Goal: Understand process/instructions: Learn about a topic

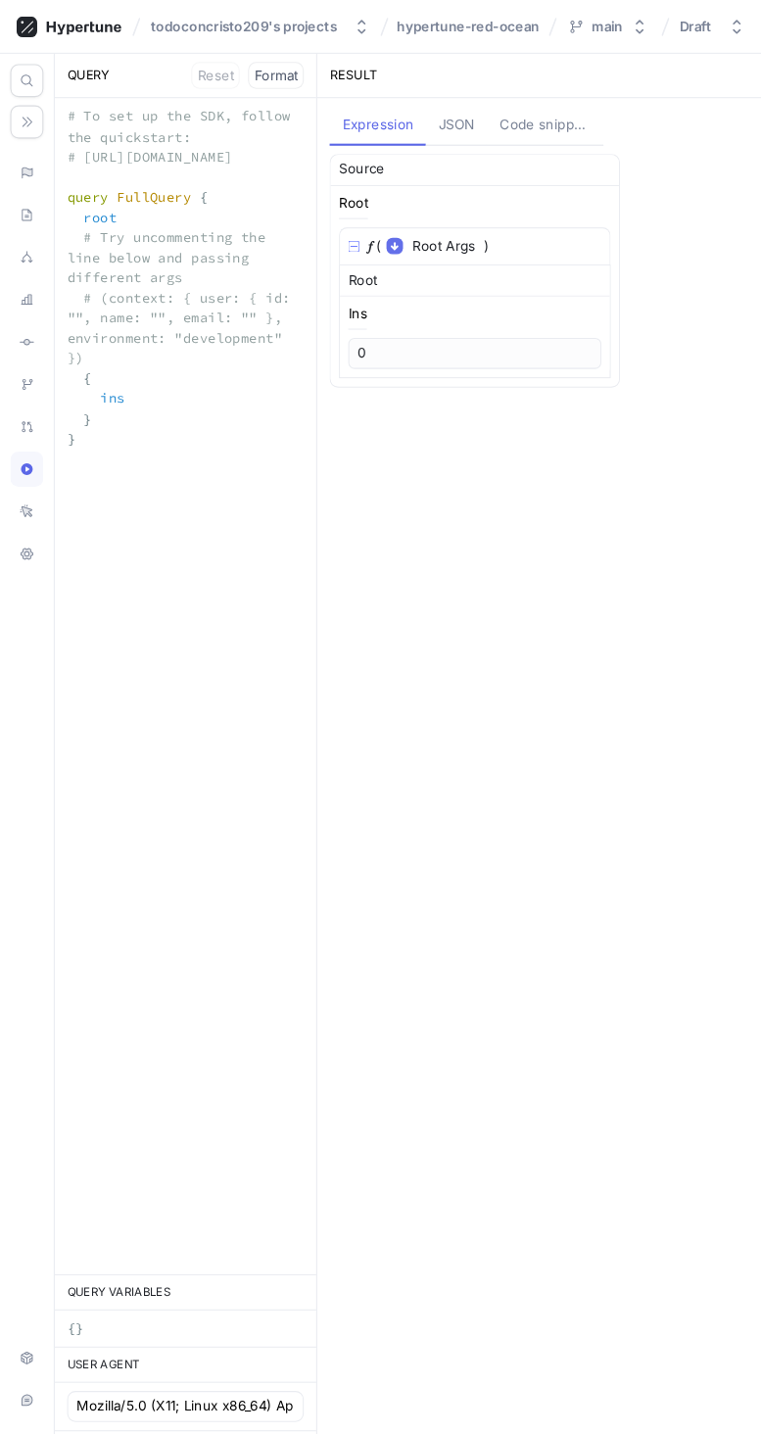
click at [458, 113] on button "JSON" at bounding box center [433, 119] width 58 height 37
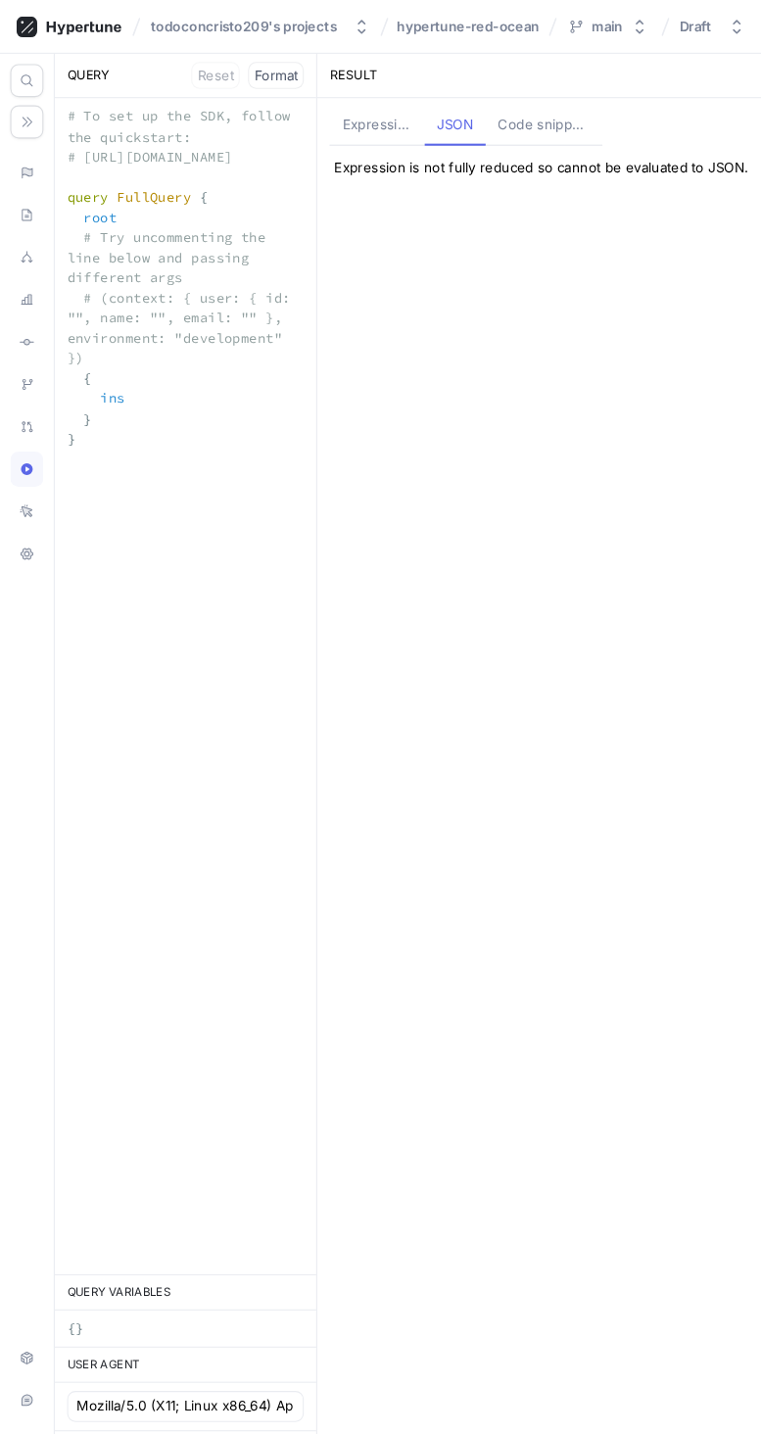
click at [546, 123] on div "Code snippets" at bounding box center [515, 119] width 87 height 20
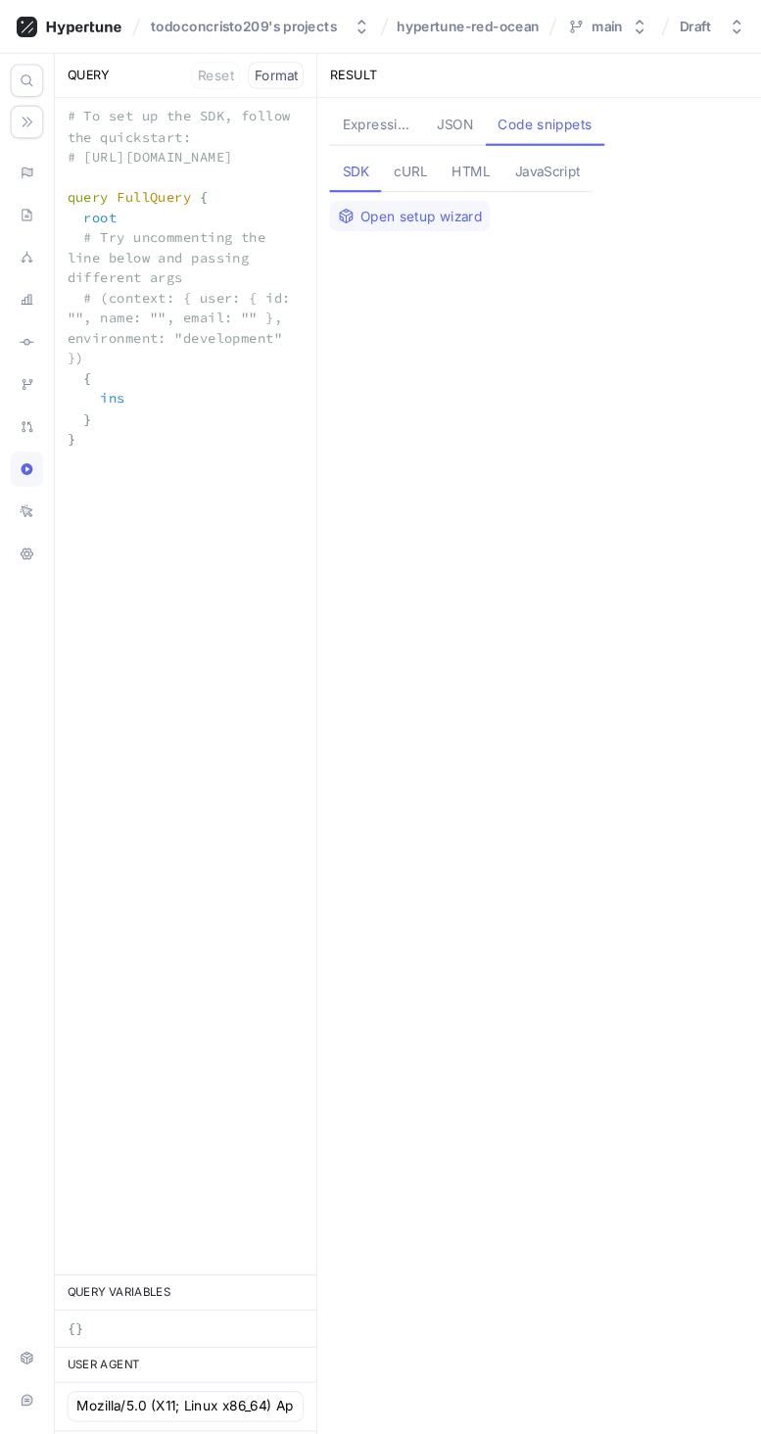
click at [458, 213] on button "Open setup wizard" at bounding box center [389, 204] width 152 height 29
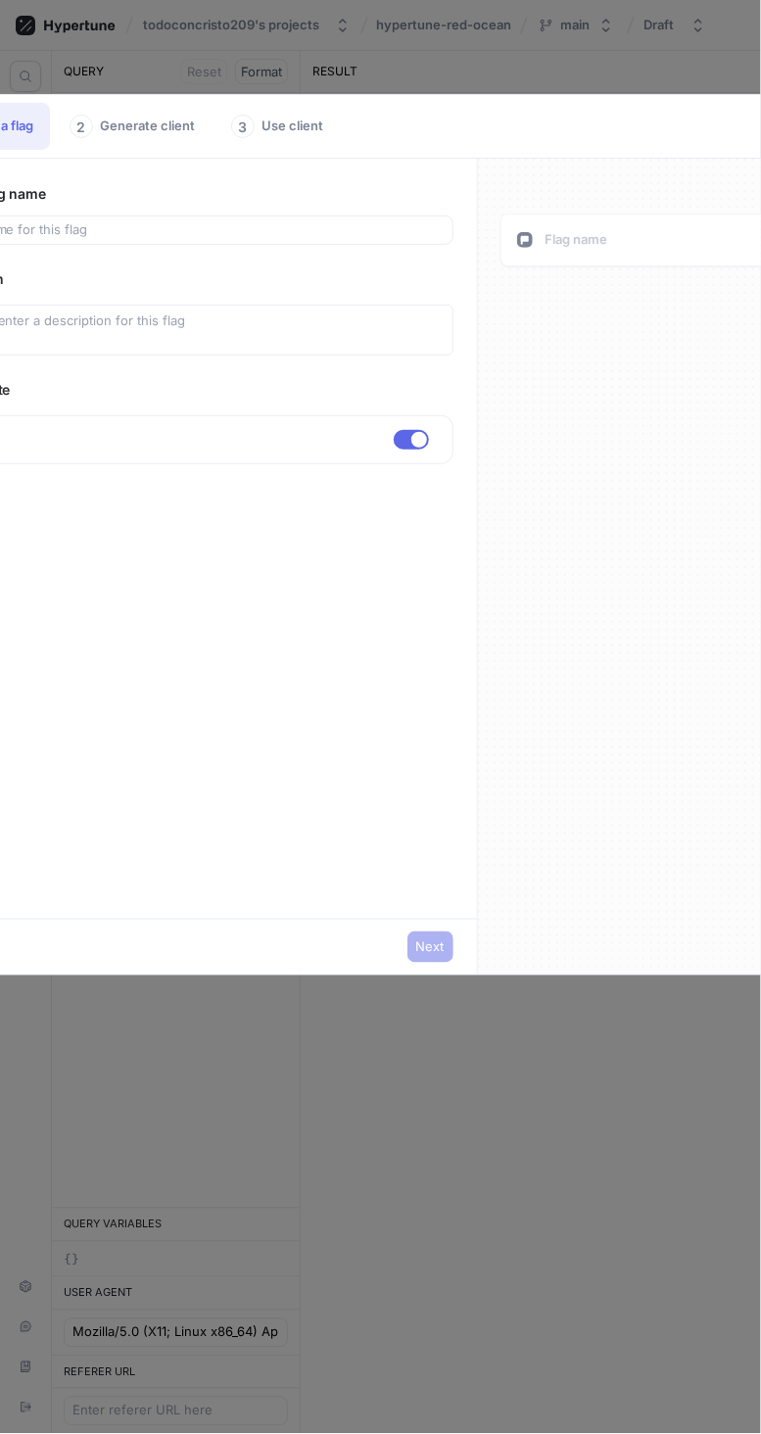
click at [355, 235] on input "text" at bounding box center [189, 230] width 510 height 20
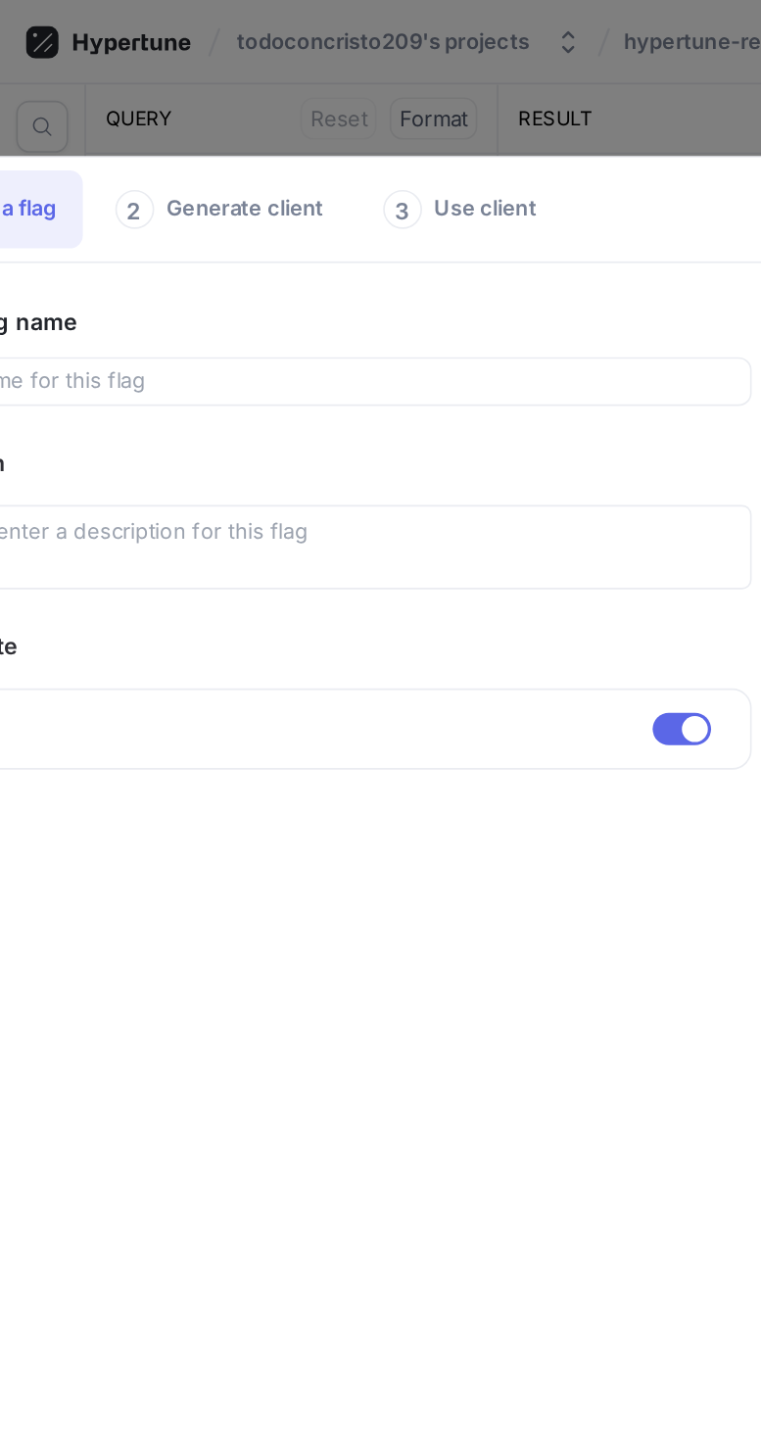
click at [395, 42] on div "1 Create a flag 2 Generate client 3 Use client Feature flag name Description De…" at bounding box center [380, 717] width 761 height 1434
type textarea "x"
click at [361, 65] on div "1 Create a flag 2 Generate client 3 Use client Feature flag name Description De…" at bounding box center [380, 717] width 761 height 1434
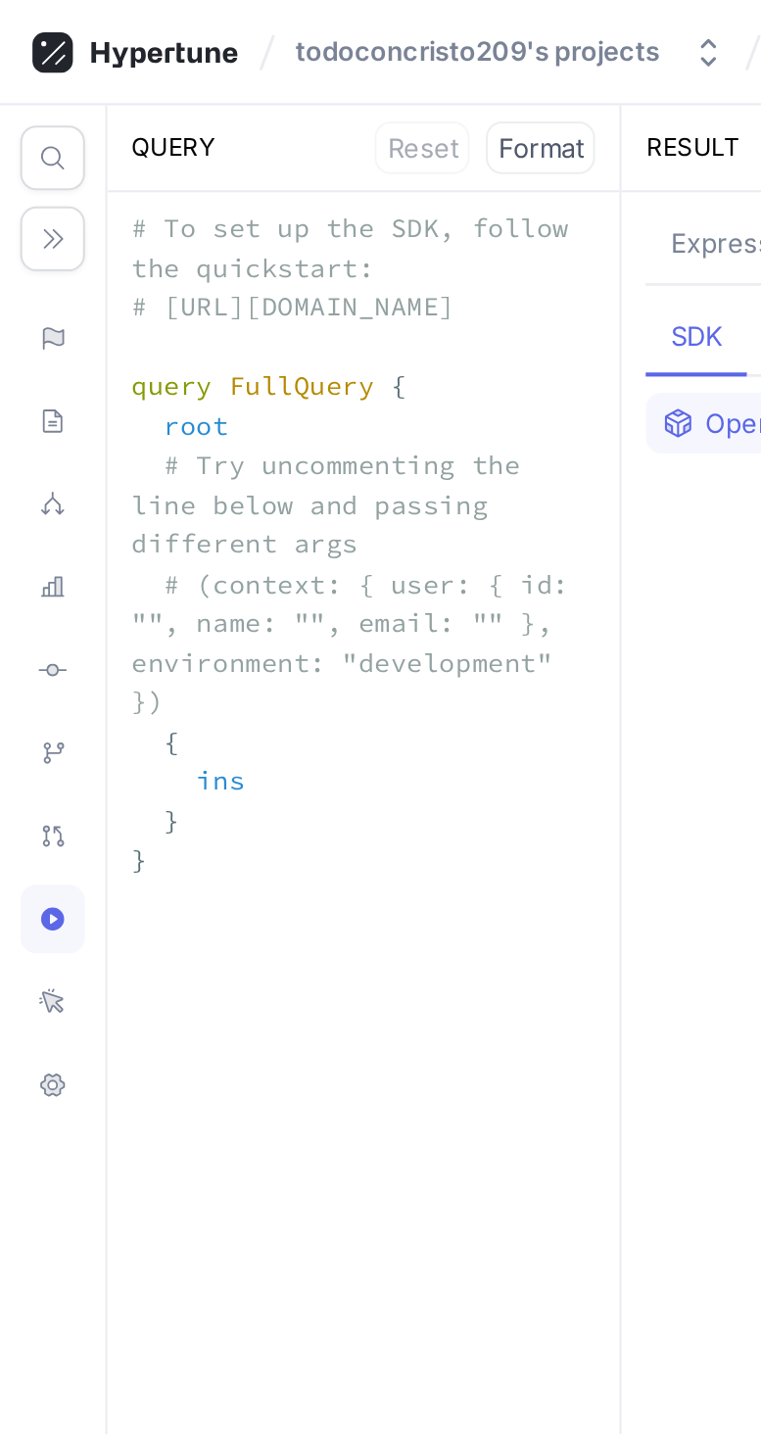
click at [27, 484] on icon at bounding box center [25, 484] width 12 height 12
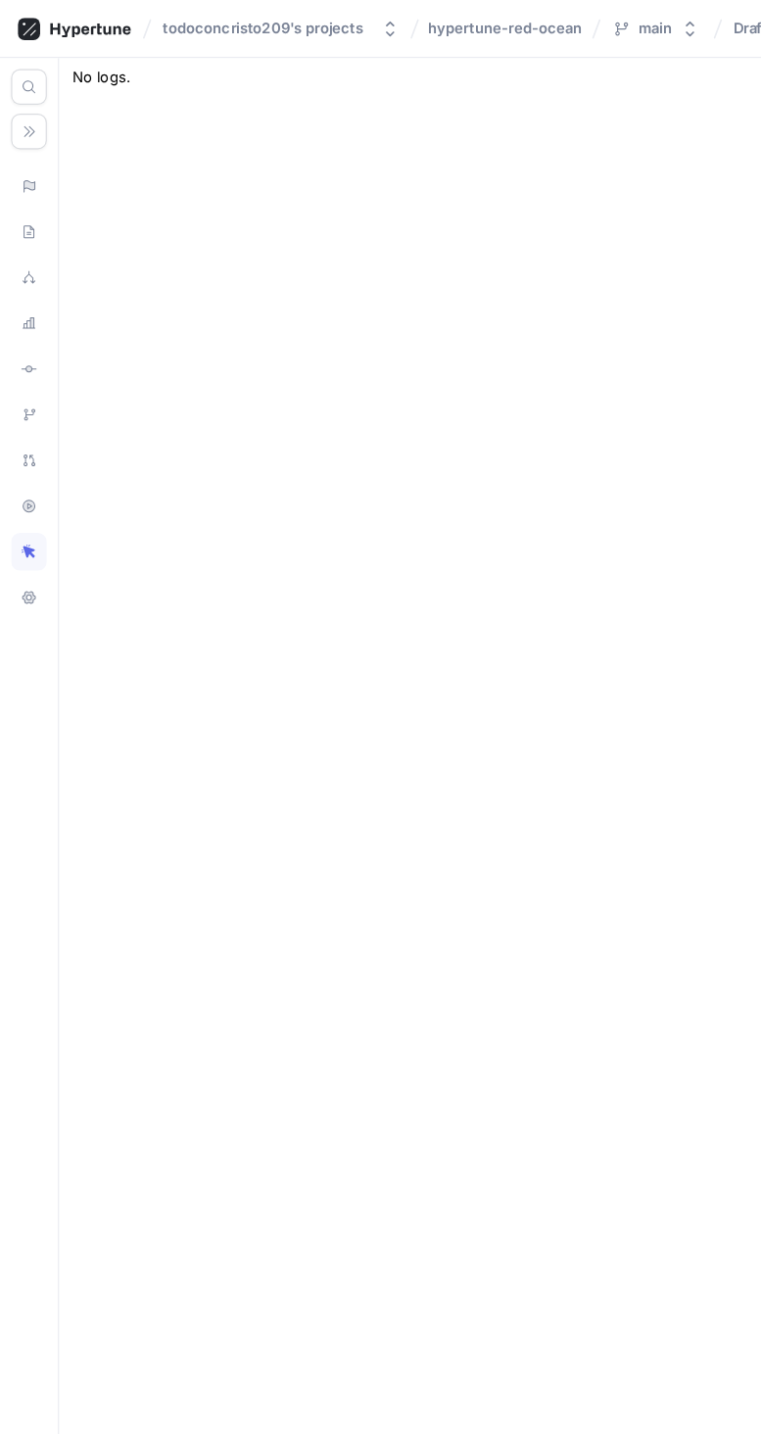
click at [25, 551] on div at bounding box center [26, 743] width 52 height 1384
click at [31, 549] on div at bounding box center [26, 743] width 52 height 1384
click at [27, 525] on icon at bounding box center [25, 525] width 11 height 11
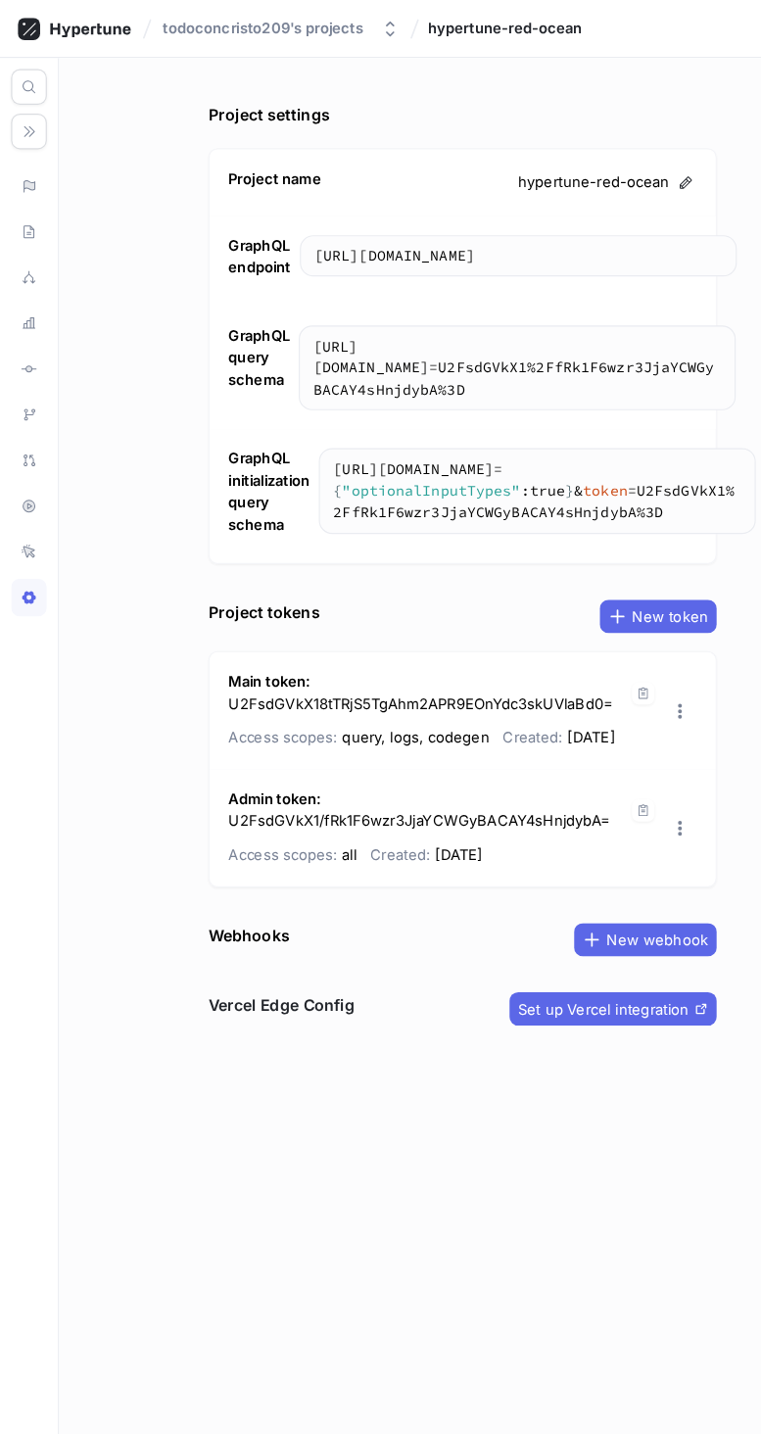
click at [97, 852] on div "Project settings Project name hypertune-red-ocean GraphQL endpoint [URL][DOMAIN…" at bounding box center [406, 743] width 709 height 1384
click at [597, 886] on span "Set up Vercel integration" at bounding box center [531, 887] width 150 height 12
